Goal: Find specific page/section: Find specific page/section

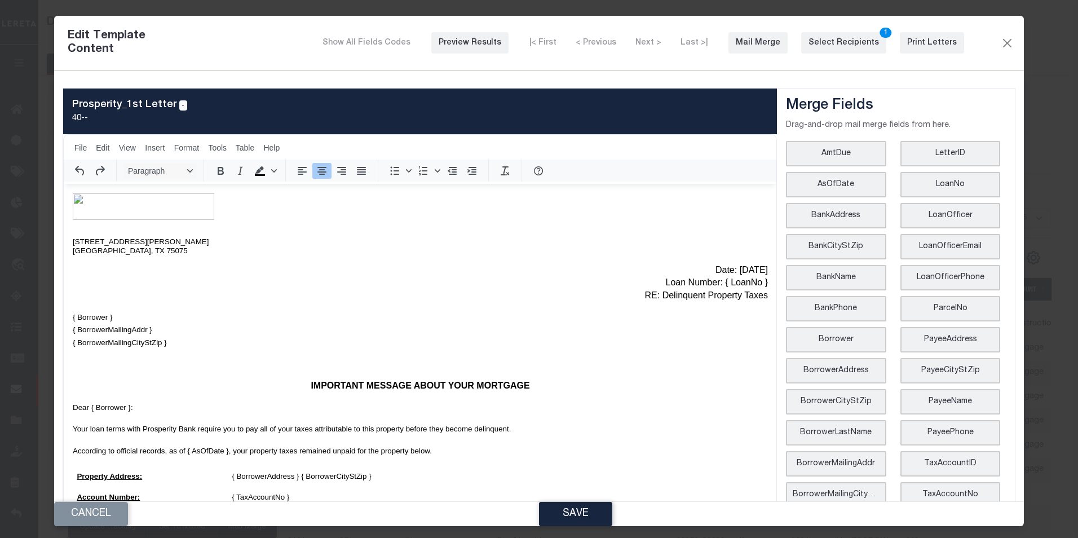
scroll to position [307, 0]
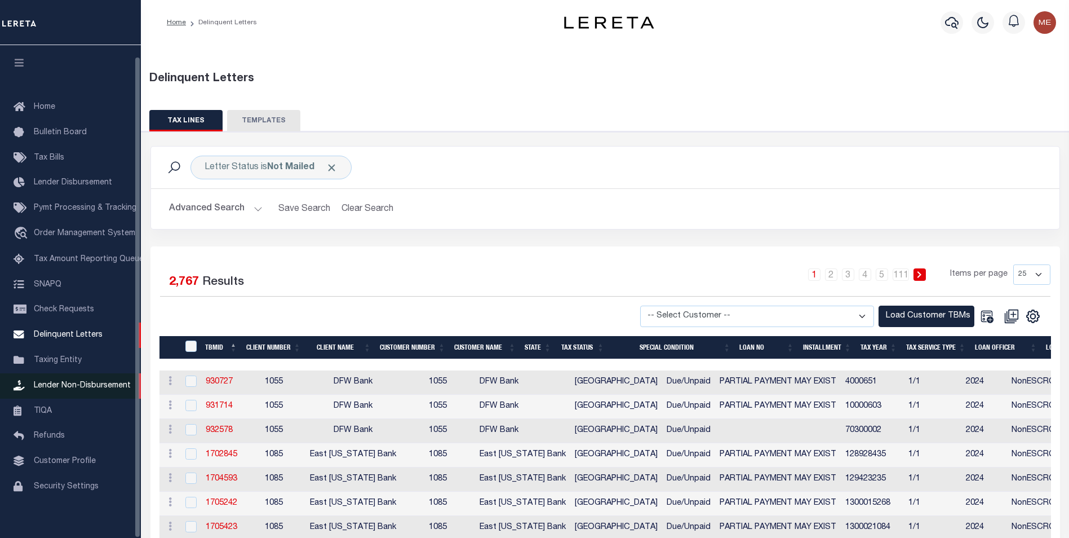
scroll to position [11, 0]
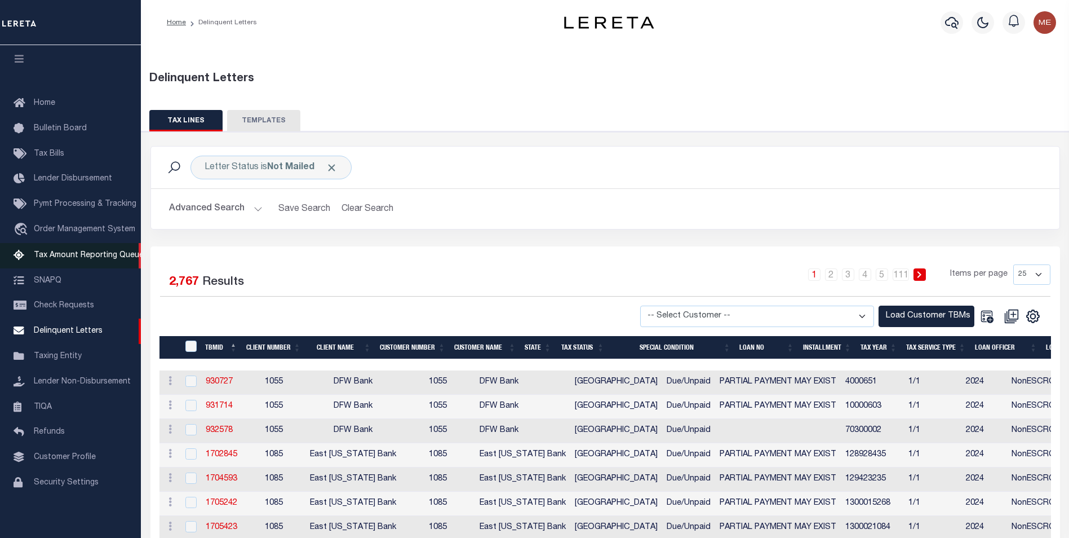
click at [64, 254] on span "Tax Amount Reporting Queue" at bounding box center [89, 255] width 110 height 8
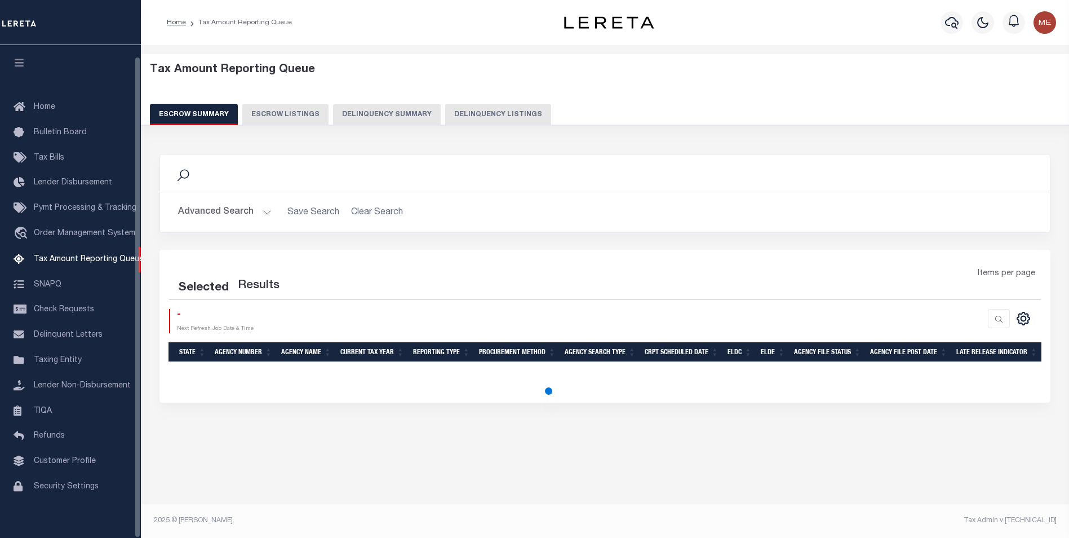
select select "100"
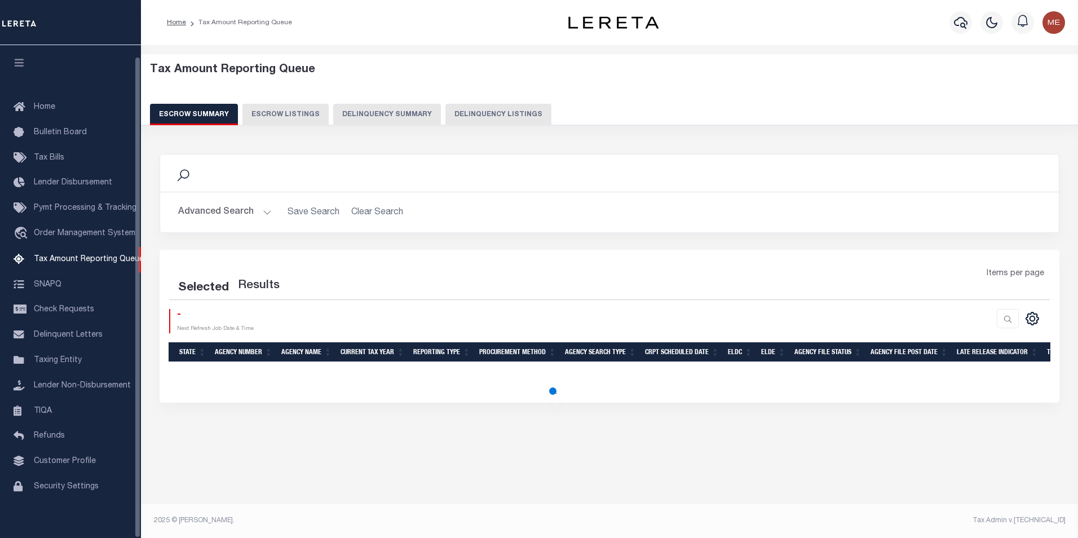
scroll to position [11, 0]
select select "100"
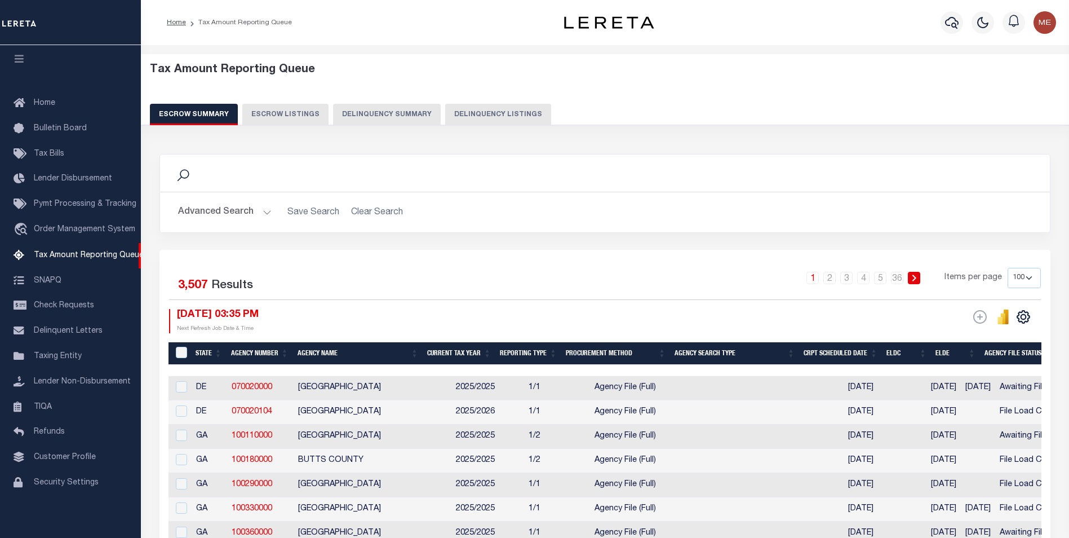
click at [495, 116] on button "Delinquency Listings" at bounding box center [498, 114] width 106 height 21
select select
select select "100"
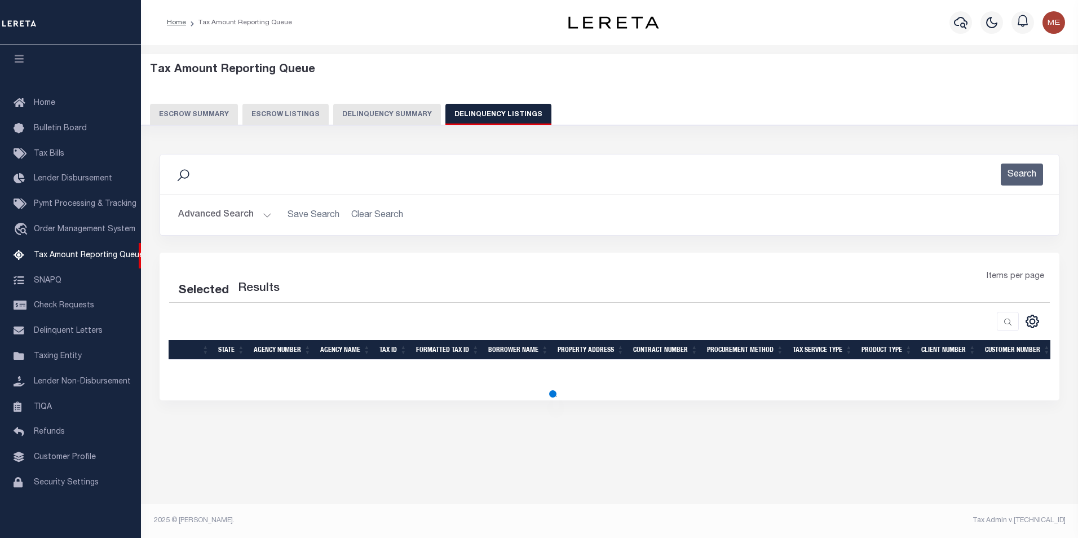
click at [247, 217] on button "Advanced Search" at bounding box center [225, 215] width 94 height 22
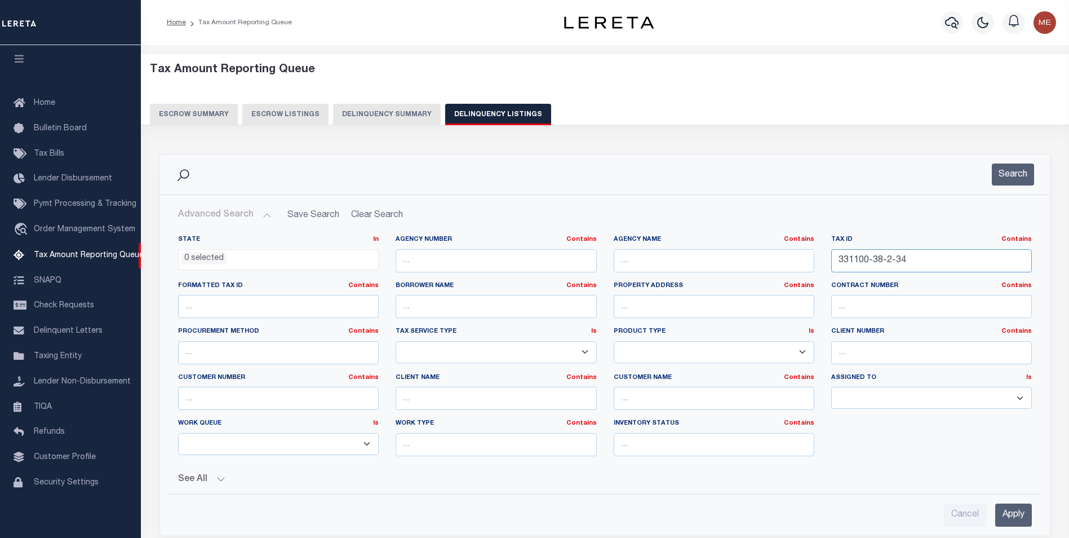
click at [955, 263] on input "331100-38-2-34" at bounding box center [932, 260] width 201 height 23
select select "100"
click at [955, 263] on input "331100-38-2-34" at bounding box center [932, 260] width 201 height 23
click at [954, 255] on input "331100-38-2-34" at bounding box center [932, 260] width 201 height 23
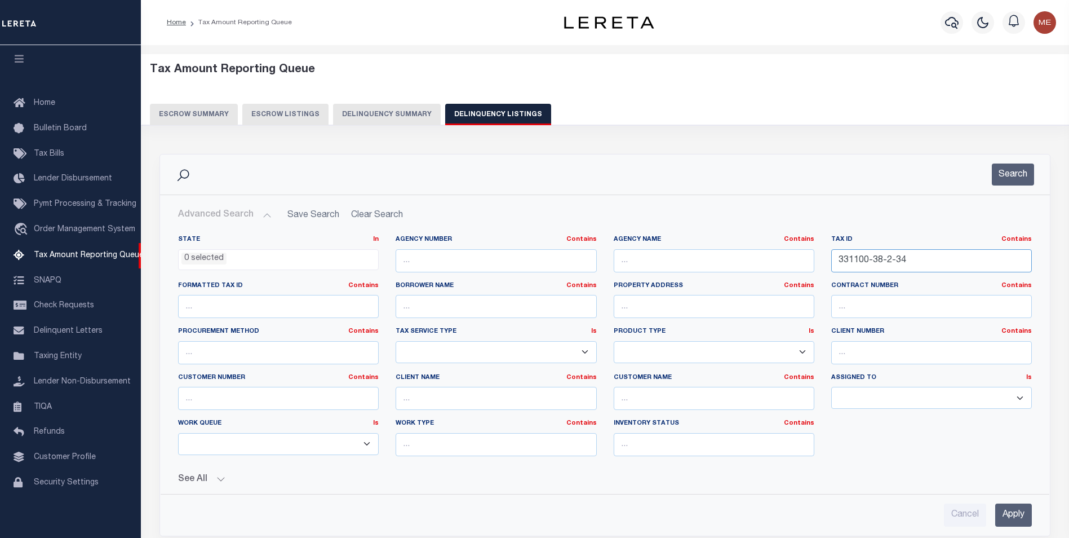
click at [954, 255] on input "331100-38-2-34" at bounding box center [932, 260] width 201 height 23
click at [1001, 506] on input "Apply" at bounding box center [1014, 514] width 37 height 23
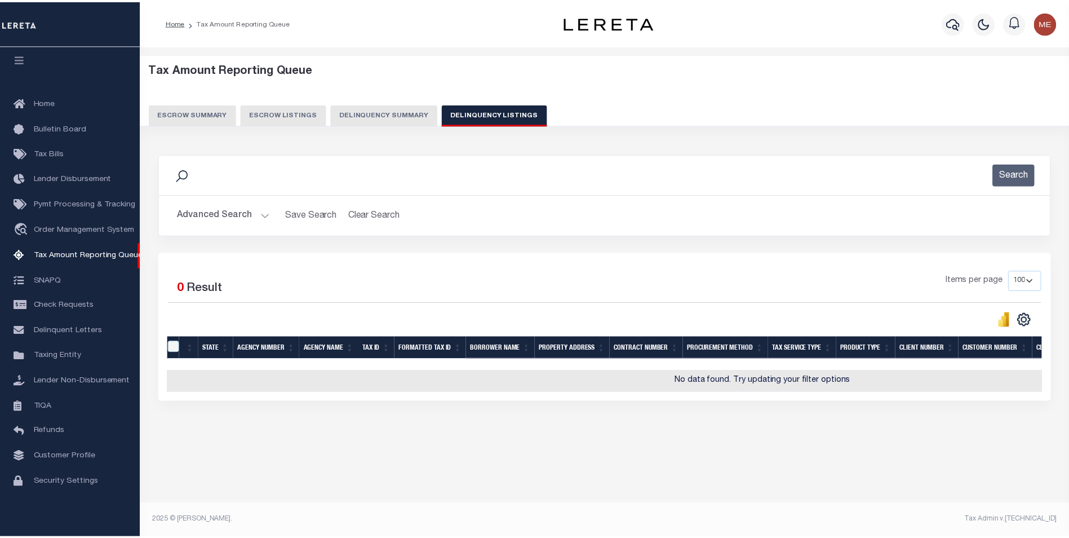
scroll to position [0, 0]
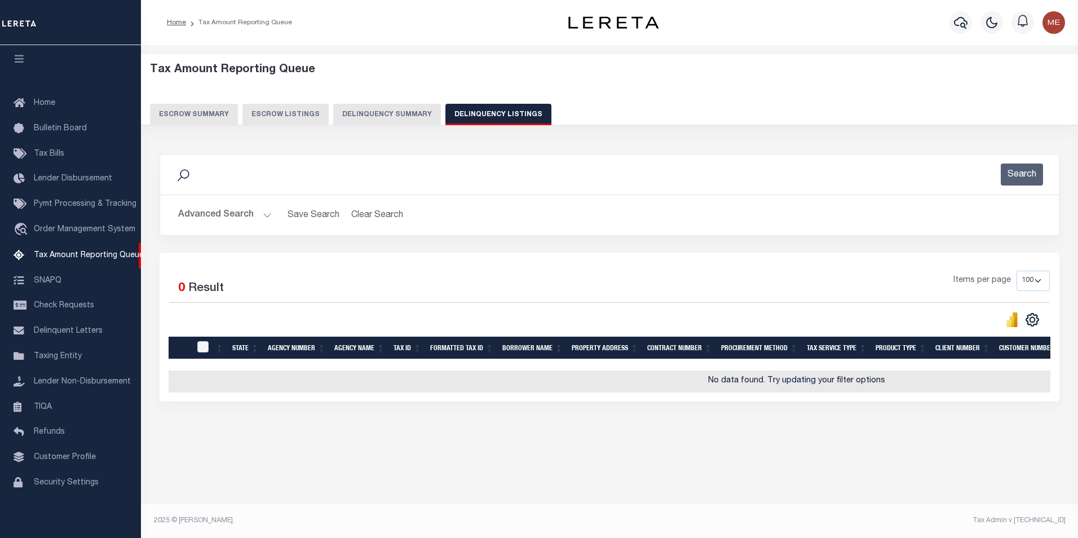
click at [260, 213] on button "Advanced Search" at bounding box center [225, 215] width 94 height 22
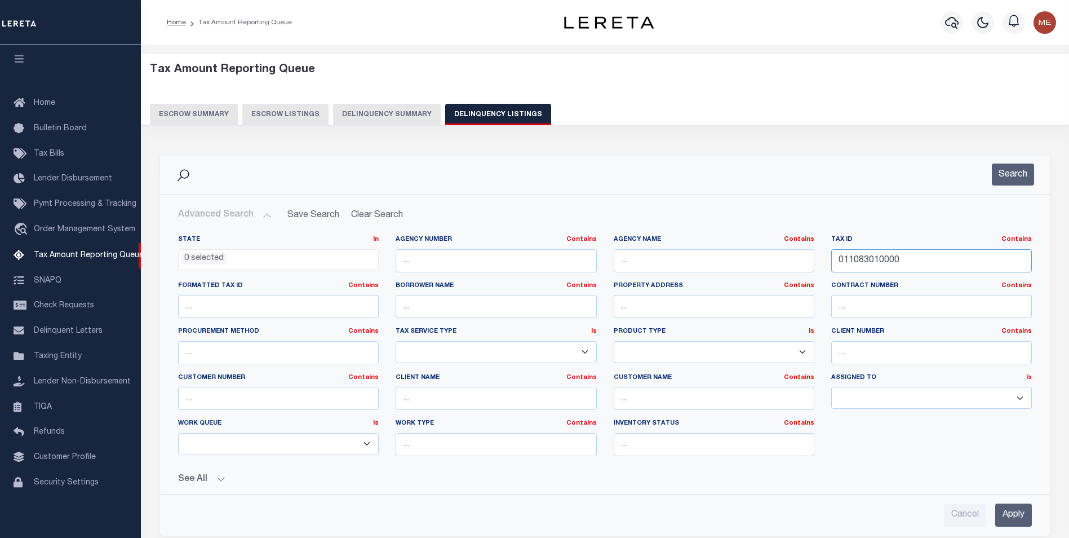
drag, startPoint x: 860, startPoint y: 260, endPoint x: 889, endPoint y: 260, distance: 28.8
click at [889, 260] on input "011083010000" at bounding box center [932, 260] width 201 height 23
drag, startPoint x: 874, startPoint y: 260, endPoint x: 980, endPoint y: 259, distance: 106.0
click at [980, 259] on input "011083010000" at bounding box center [932, 260] width 201 height 23
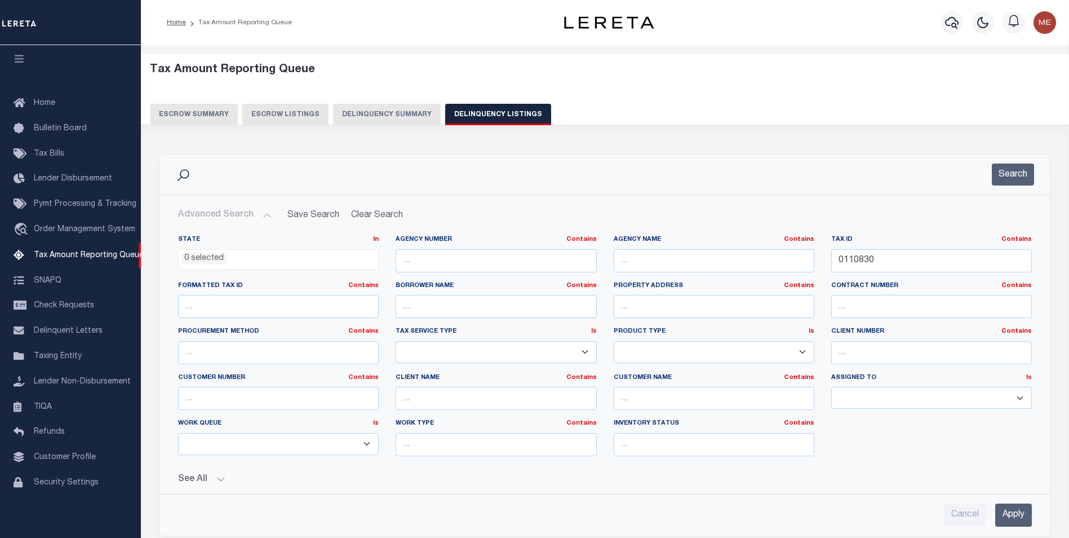
click at [1001, 505] on input "Apply" at bounding box center [1014, 514] width 37 height 23
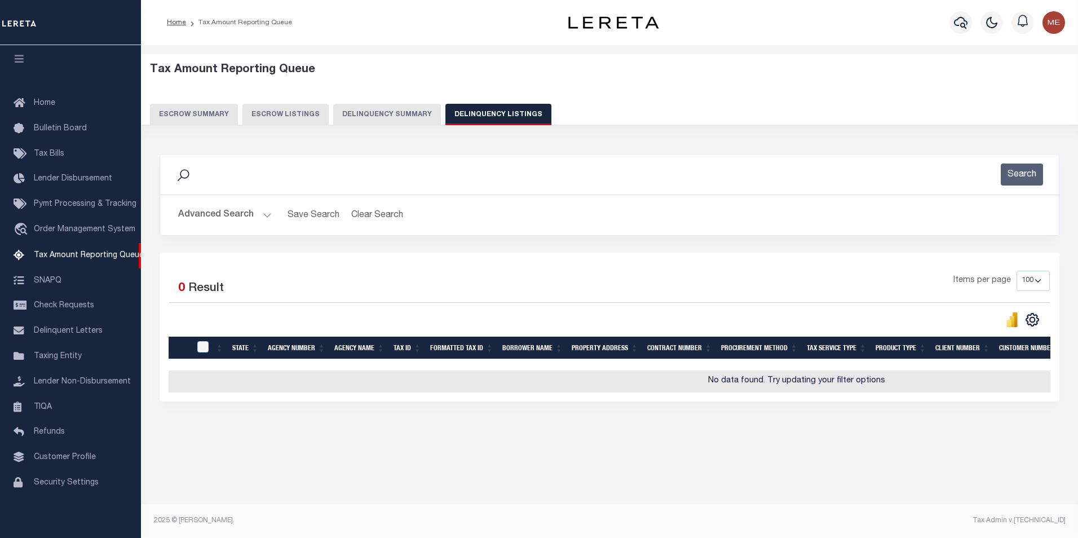
click at [265, 214] on button "Advanced Search" at bounding box center [225, 215] width 94 height 22
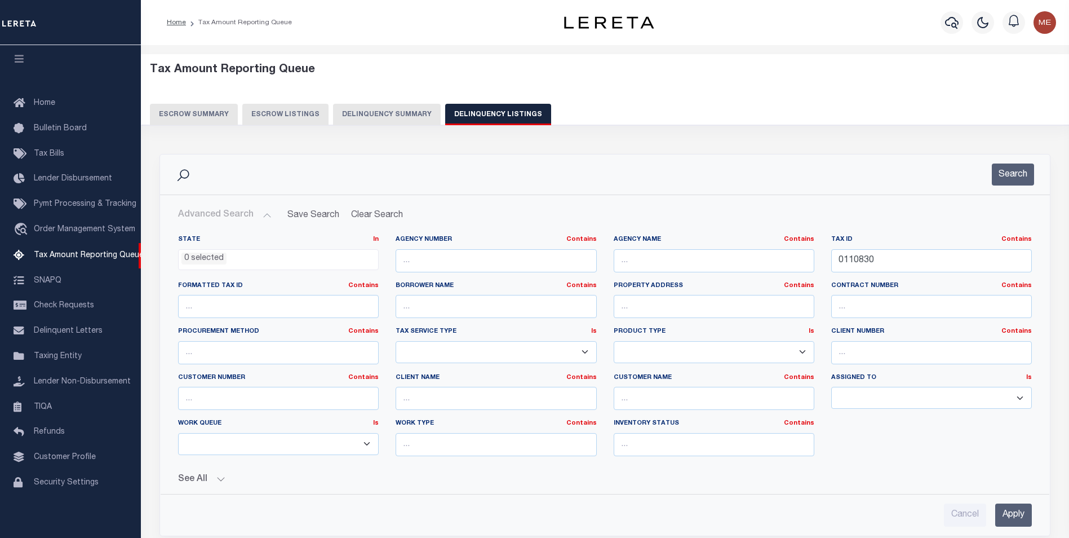
click at [222, 478] on button "See All" at bounding box center [605, 479] width 854 height 11
click at [886, 258] on input "0110830" at bounding box center [932, 260] width 201 height 23
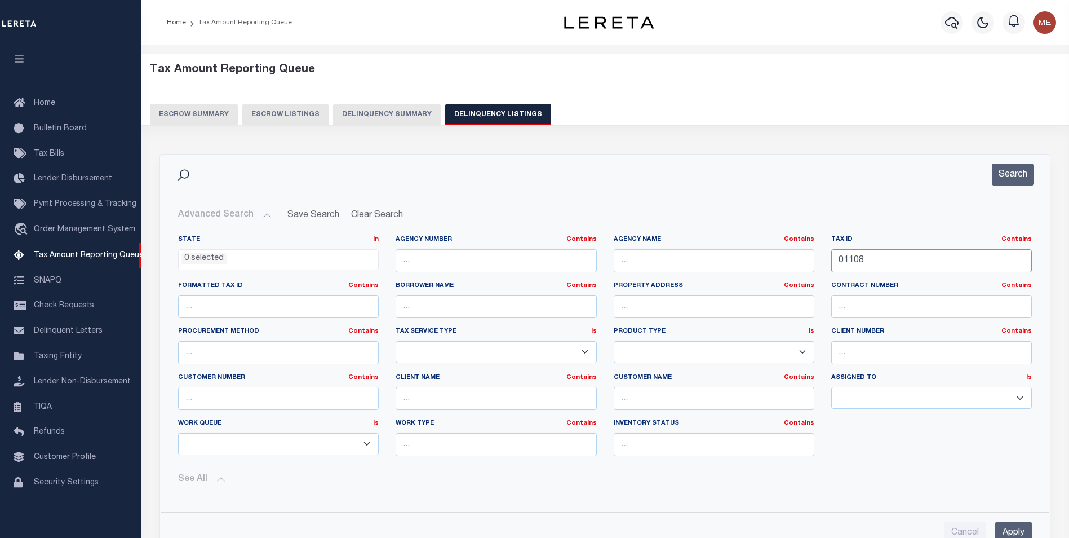
type input "01108"
click at [1007, 524] on input "Apply" at bounding box center [1014, 532] width 37 height 23
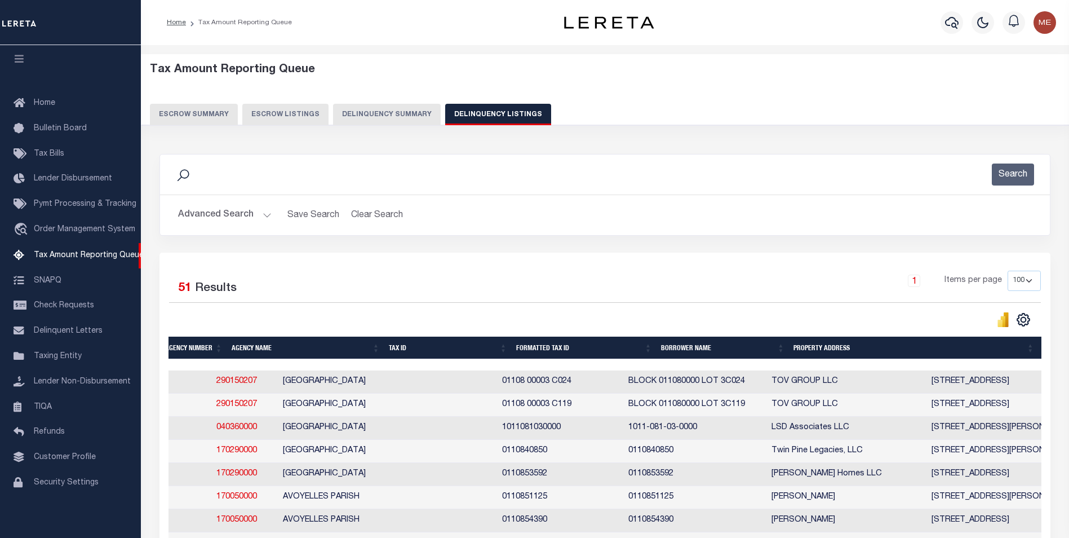
scroll to position [0, 282]
